Goal: Use online tool/utility: Utilize a website feature to perform a specific function

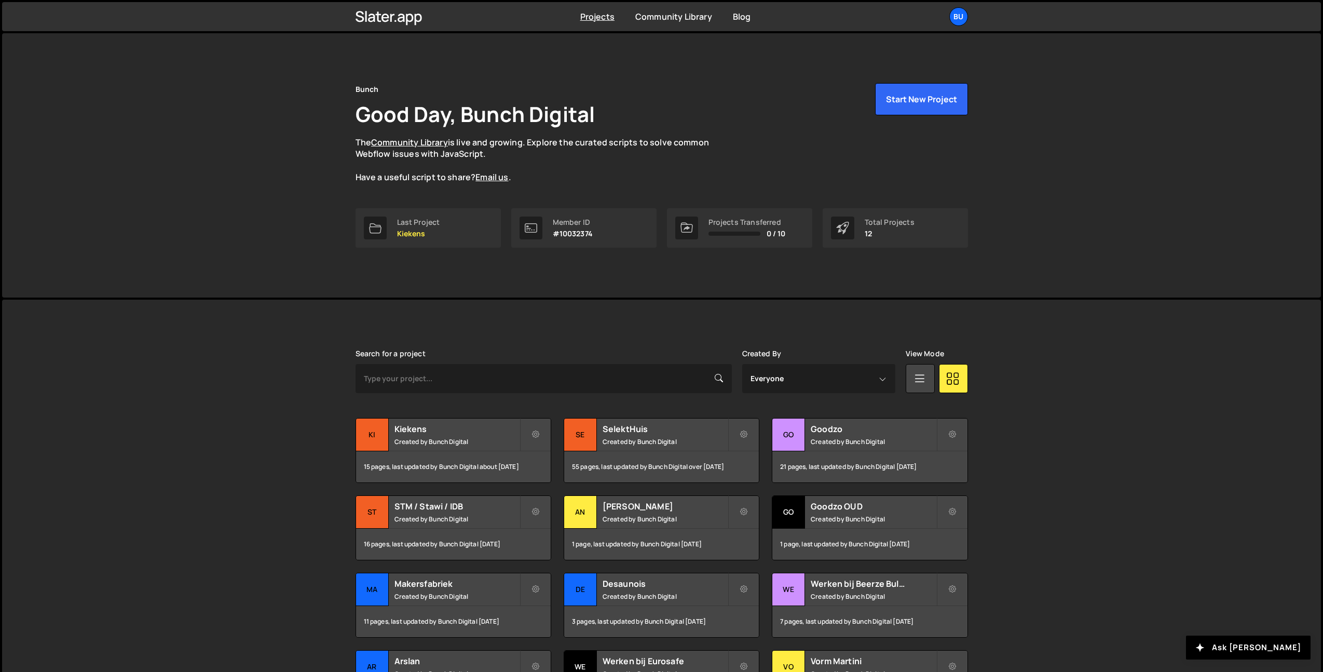
scroll to position [94, 0]
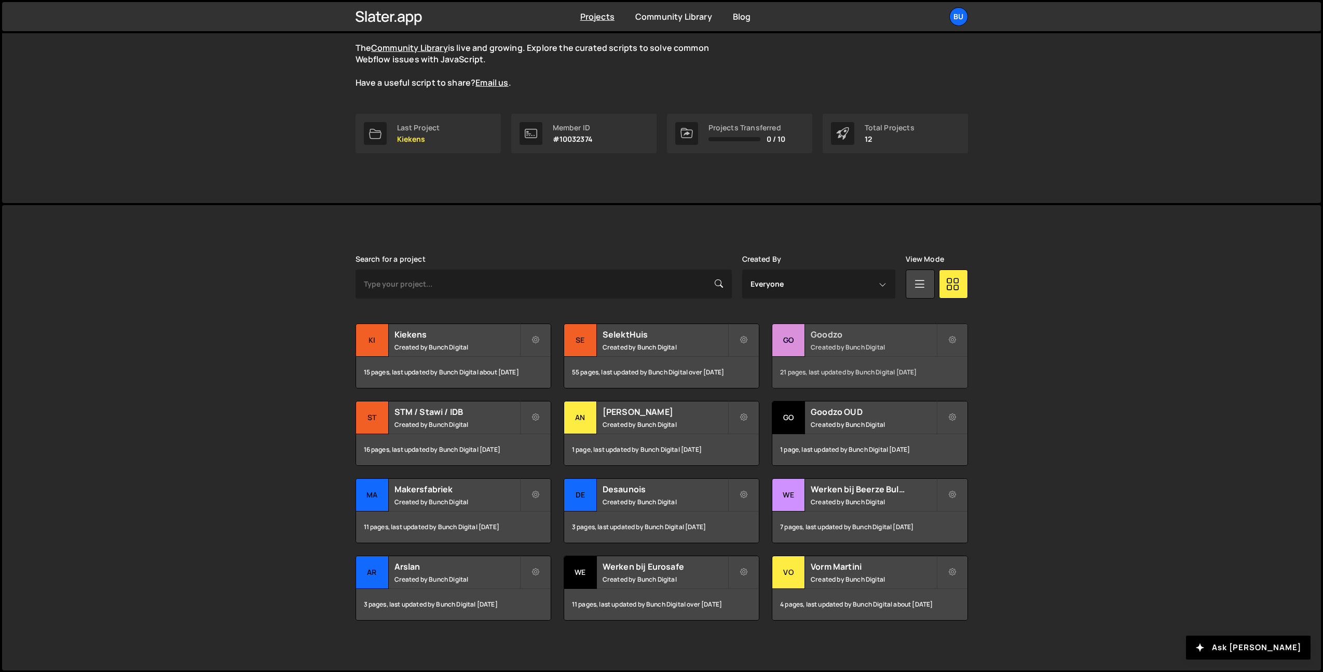
click at [885, 341] on div "Goodzo Created by Bunch Digital" at bounding box center [870, 340] width 195 height 32
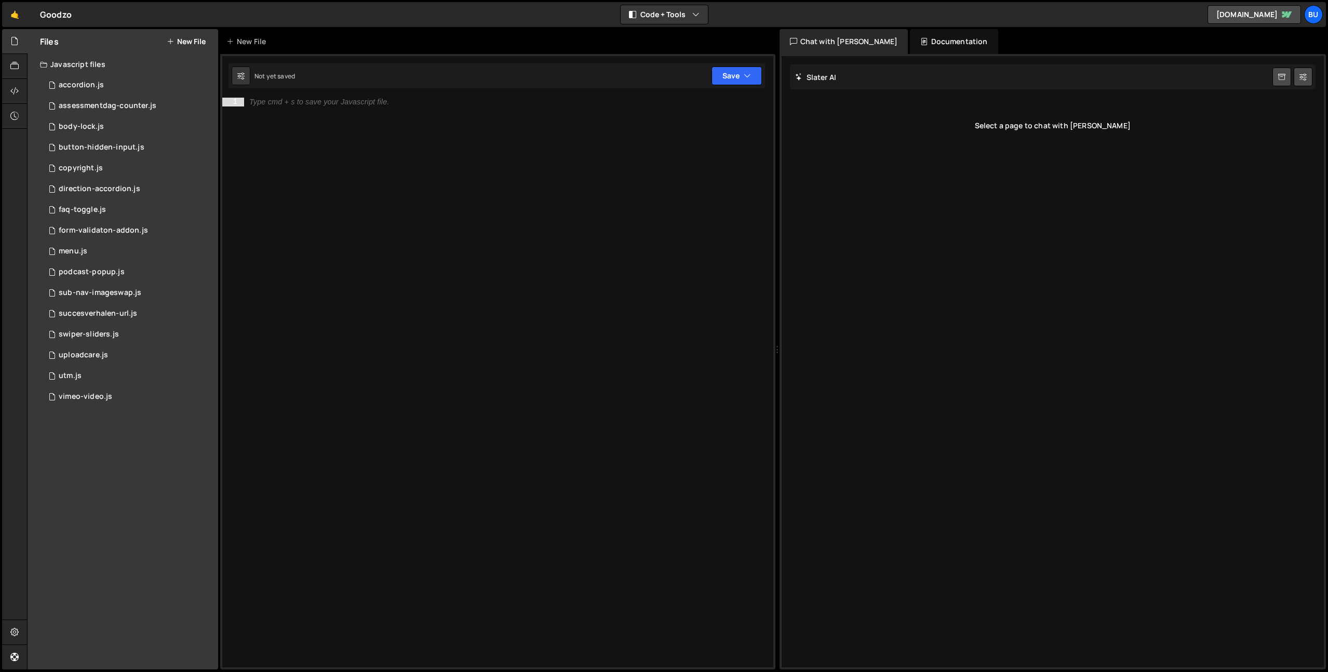
click at [898, 427] on div "[PERSON_NAME] Start new chat Select a page to chat with [PERSON_NAME]" at bounding box center [1052, 361] width 543 height 611
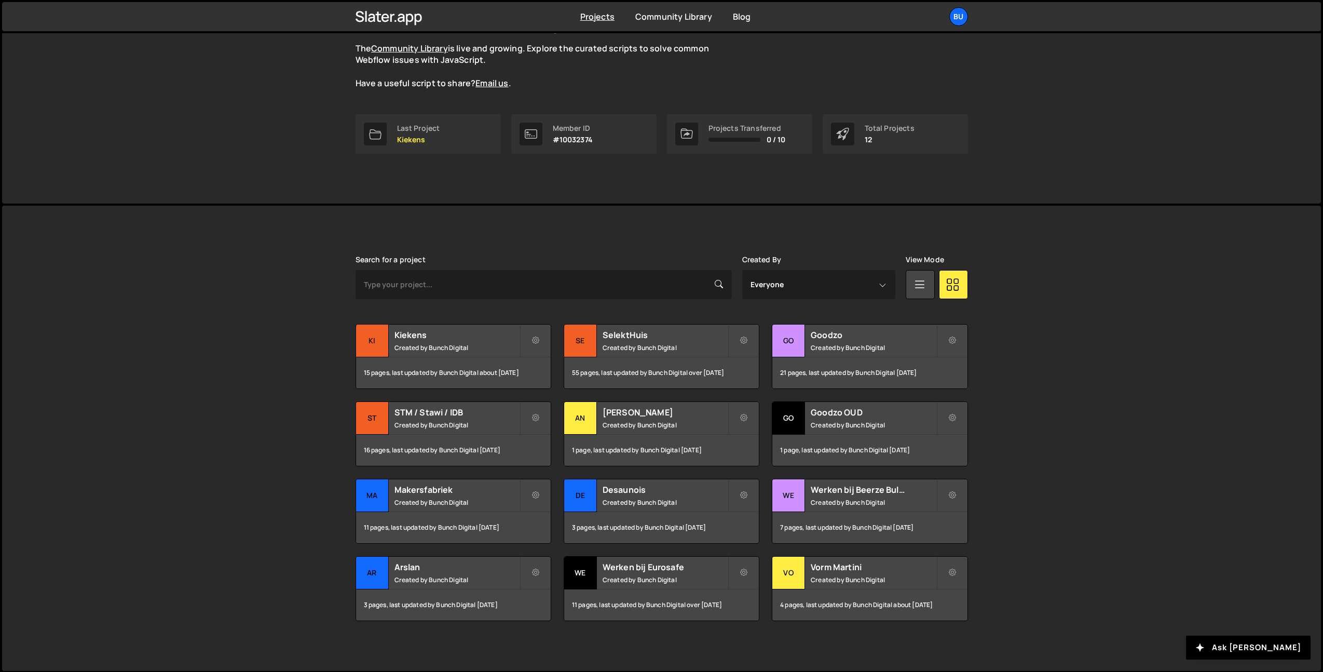
scroll to position [94, 0]
click at [912, 431] on div "Goodzo OUD Created by Bunch Digital" at bounding box center [870, 417] width 195 height 32
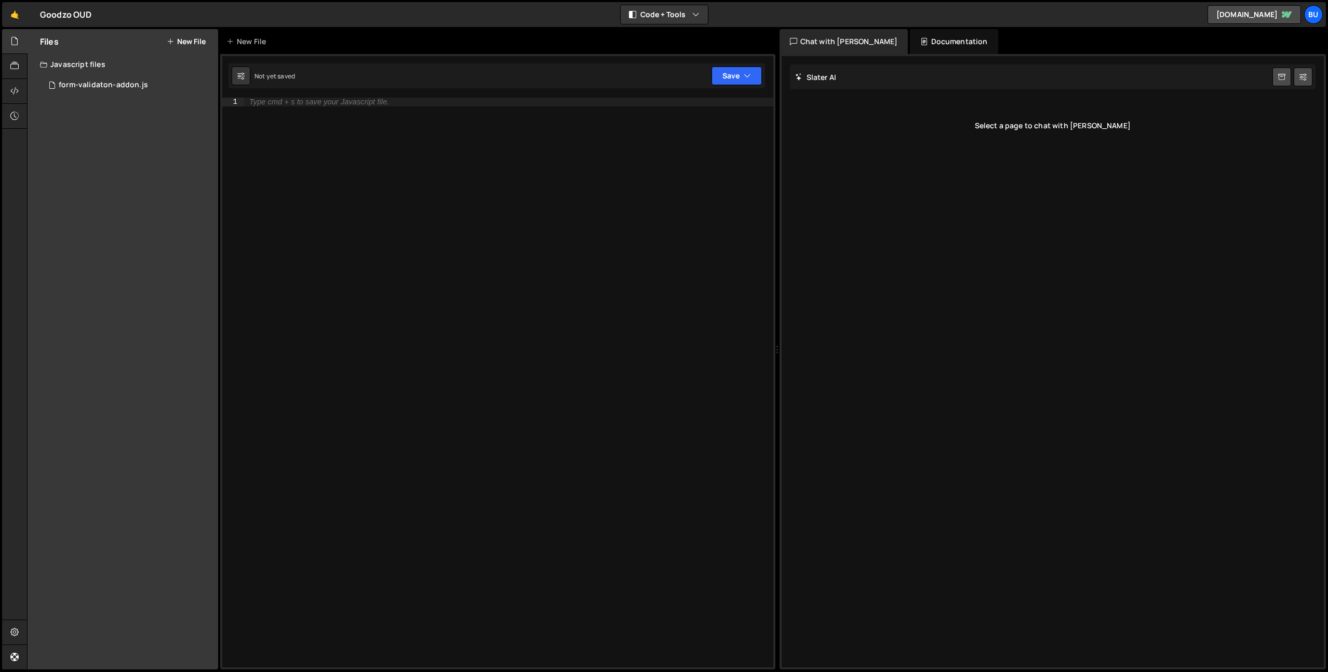
select select "675aad4163d2e6a92617f481"
click at [9, 631] on div at bounding box center [14, 632] width 25 height 25
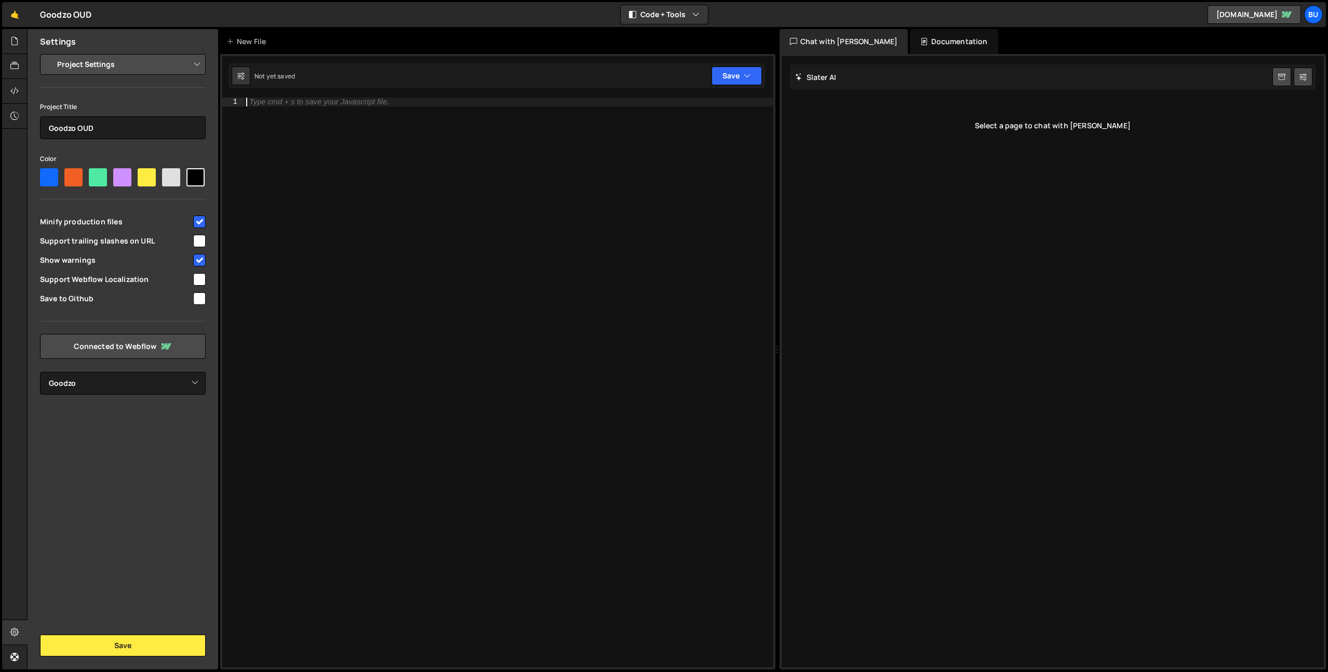
drag, startPoint x: 341, startPoint y: 380, endPoint x: 326, endPoint y: 362, distance: 22.9
click at [341, 380] on div "Type cmd + s to save your Javascript file." at bounding box center [508, 391] width 529 height 587
click at [372, 161] on div "Type cmd + s to save your Javascript file." at bounding box center [508, 391] width 529 height 587
click at [367, 114] on div "Type cmd + s to save your Javascript file." at bounding box center [508, 391] width 529 height 587
click at [141, 35] on div "Settings" at bounding box center [123, 41] width 191 height 25
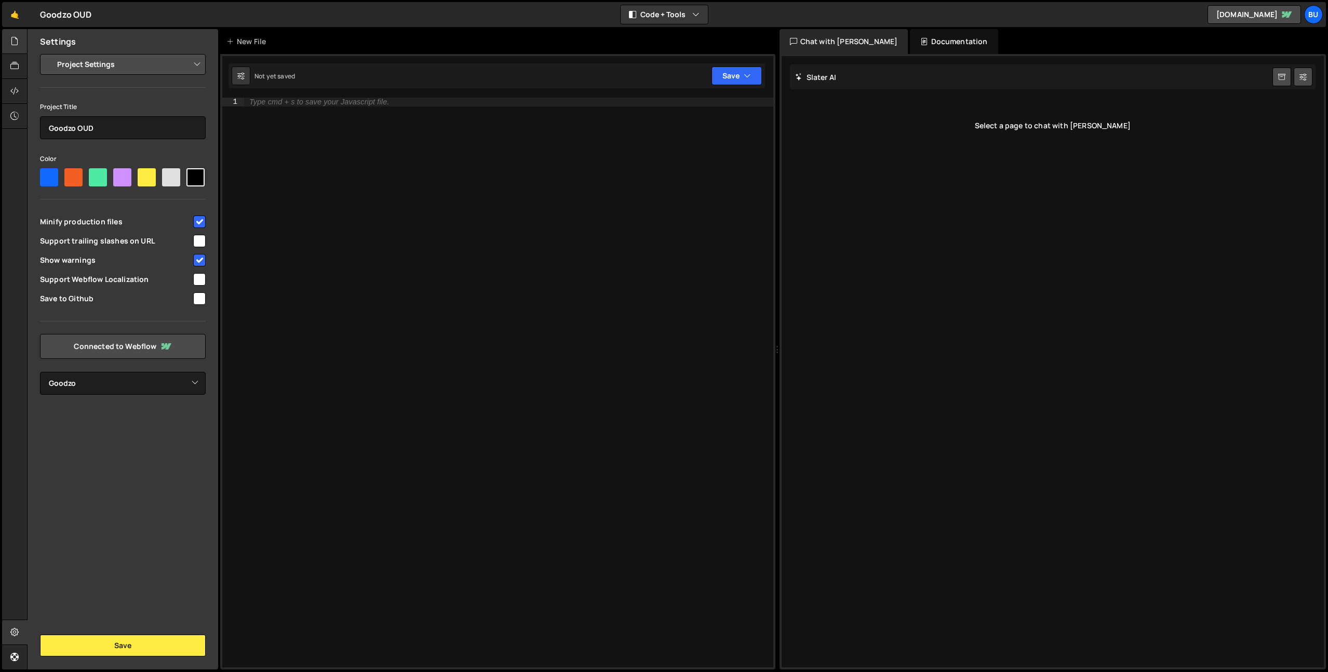
click at [11, 39] on icon at bounding box center [14, 40] width 8 height 11
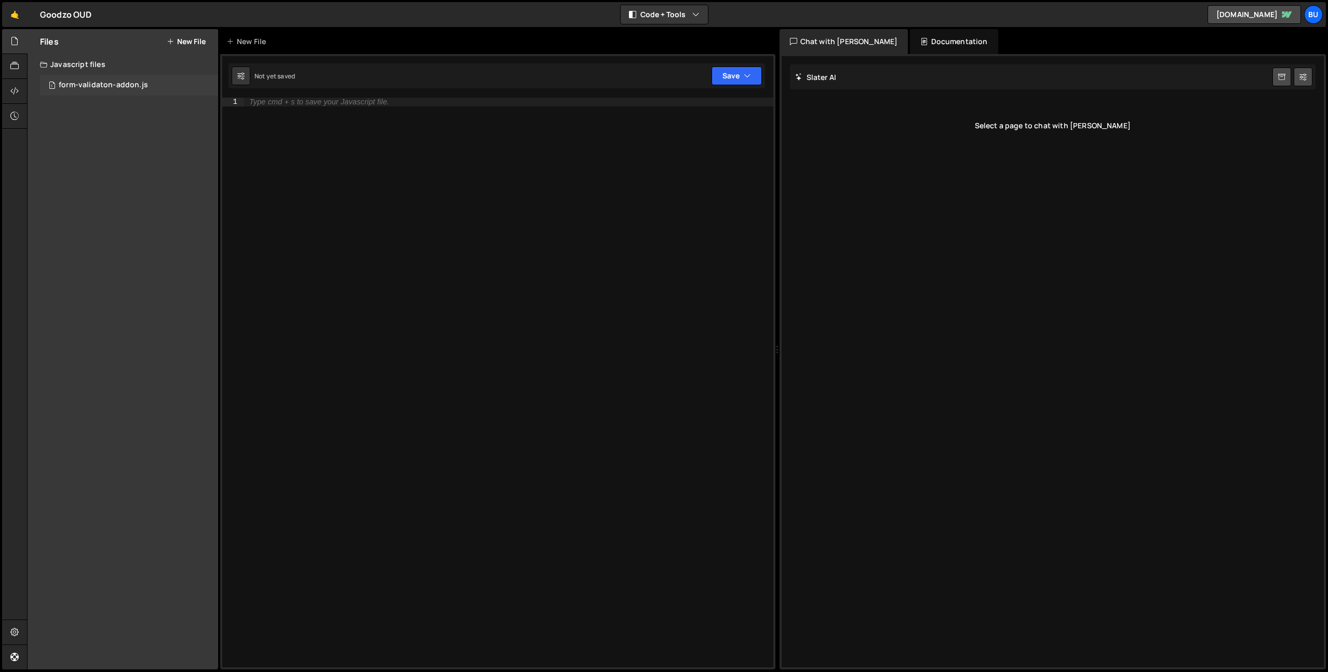
click at [76, 77] on div "1 form-validaton-addon.js 0" at bounding box center [129, 85] width 178 height 21
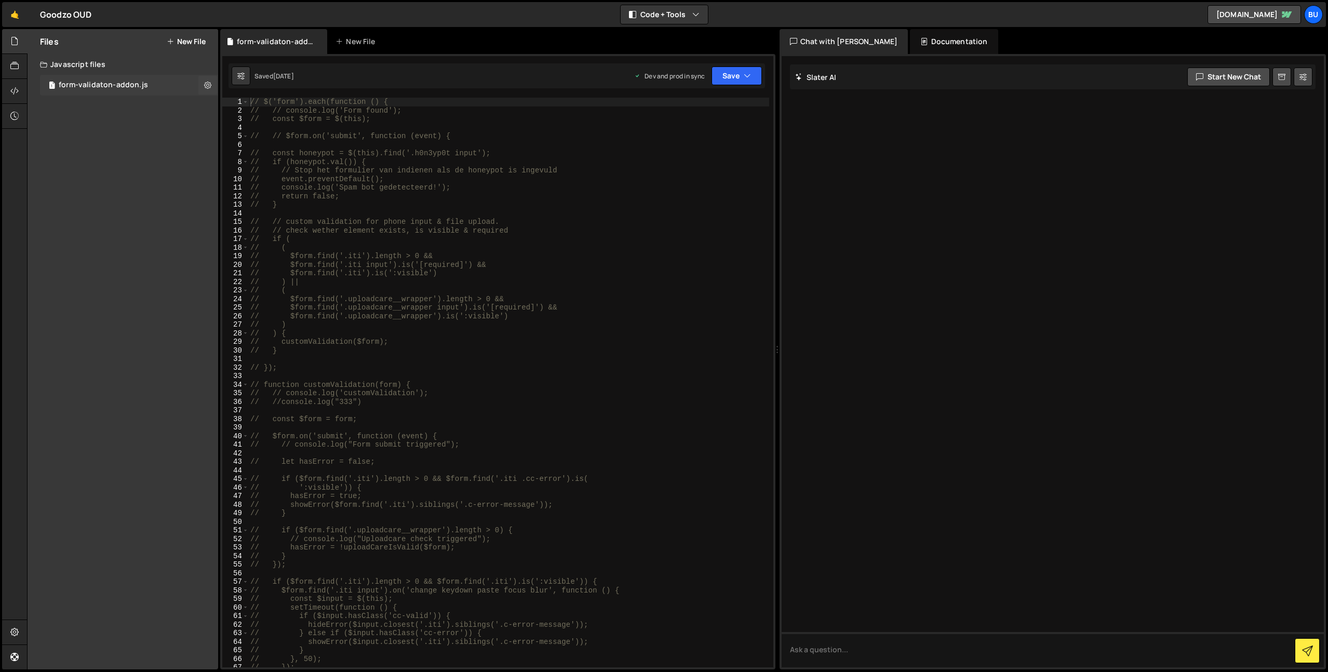
click at [114, 82] on div "form-validaton-addon.js" at bounding box center [103, 84] width 89 height 9
